Goal: Information Seeking & Learning: Learn about a topic

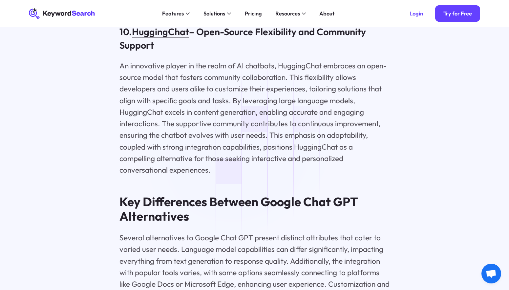
scroll to position [2532, 0]
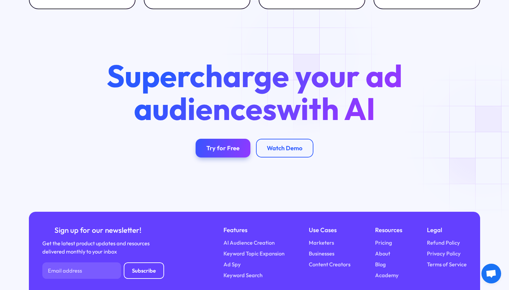
scroll to position [2322, 0]
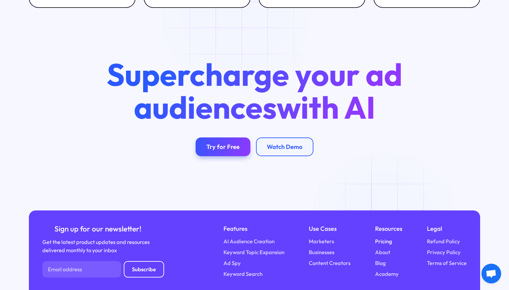
click at [385, 237] on link "Pricing" at bounding box center [383, 241] width 17 height 8
